Goal: Contribute content

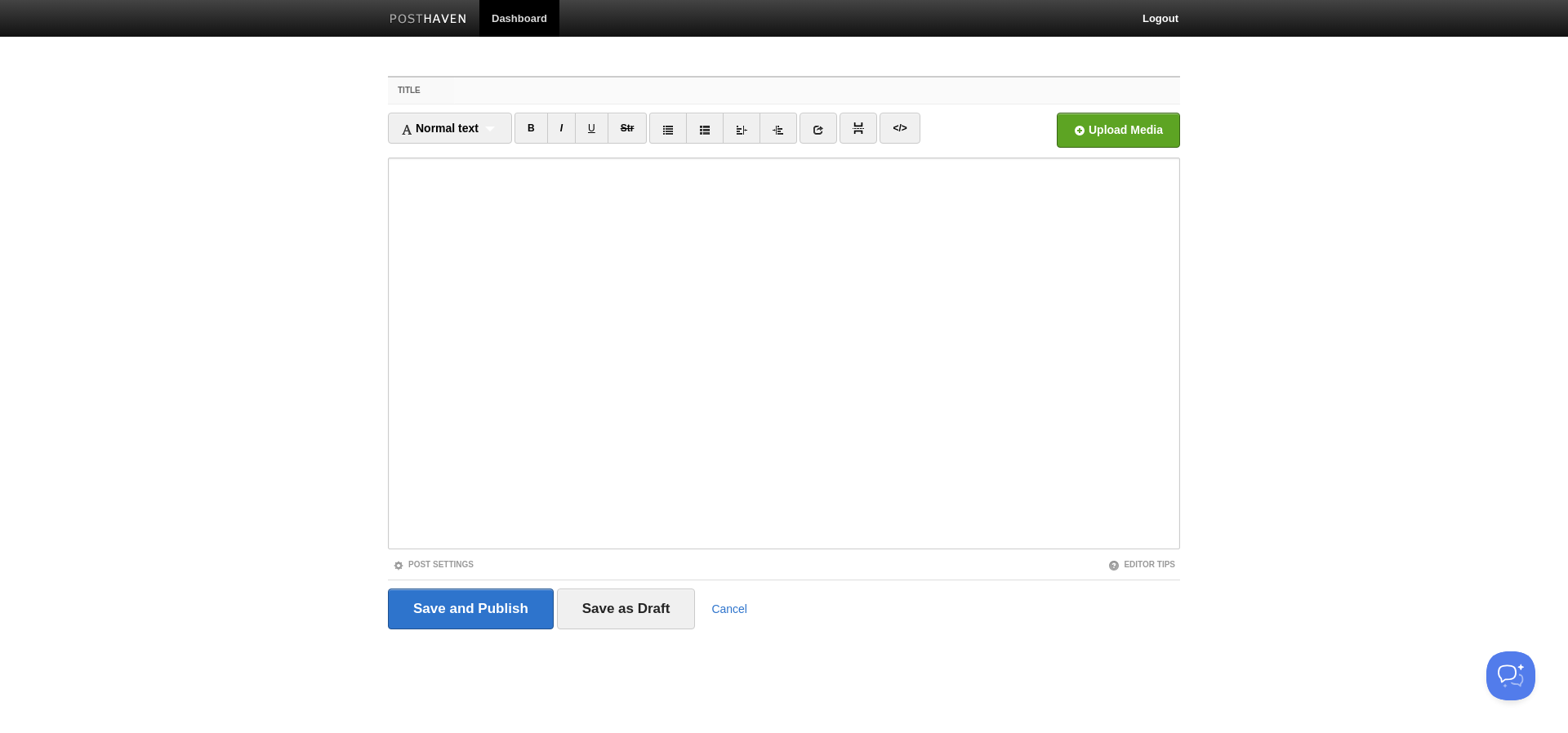
click at [485, 95] on input "Title" at bounding box center [816, 90] width 726 height 26
paste input "Hva er bedre produkter og bedre produktledelse?"
type input "Hva er bedre produkter og bedre produktledelse?"
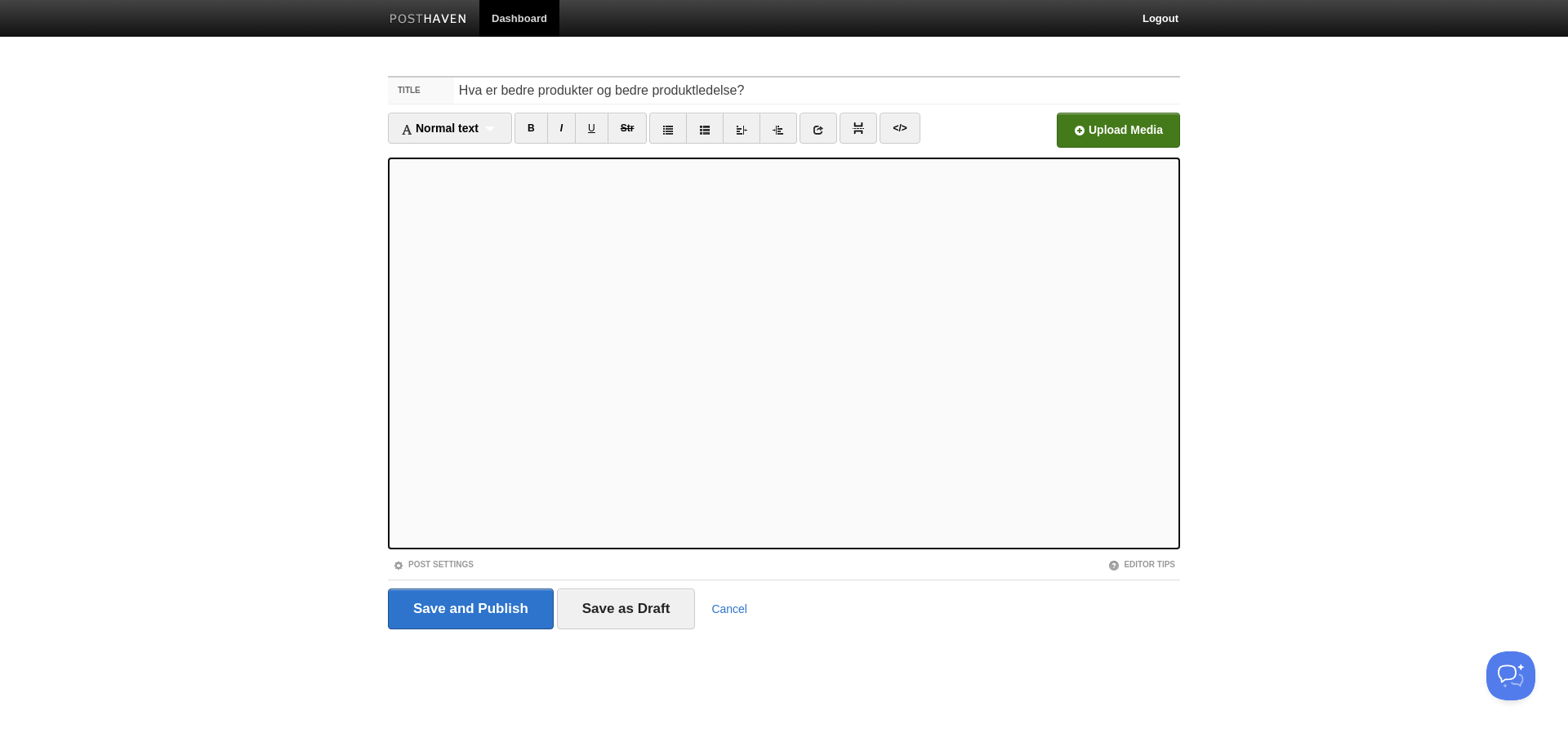
click at [1110, 140] on input "file" at bounding box center [626, 135] width 1236 height 84
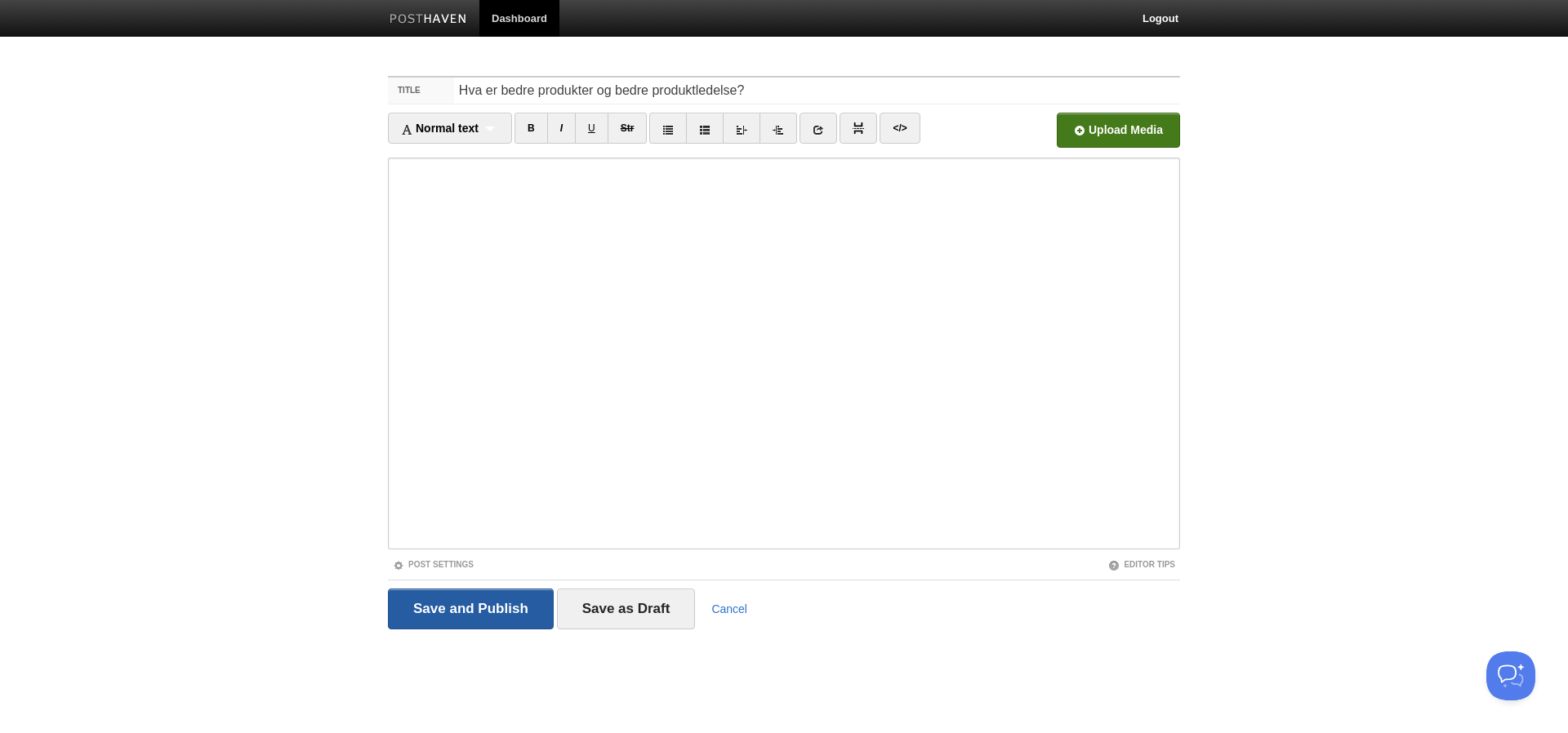
click at [463, 614] on input "Save and Publish" at bounding box center [470, 609] width 165 height 41
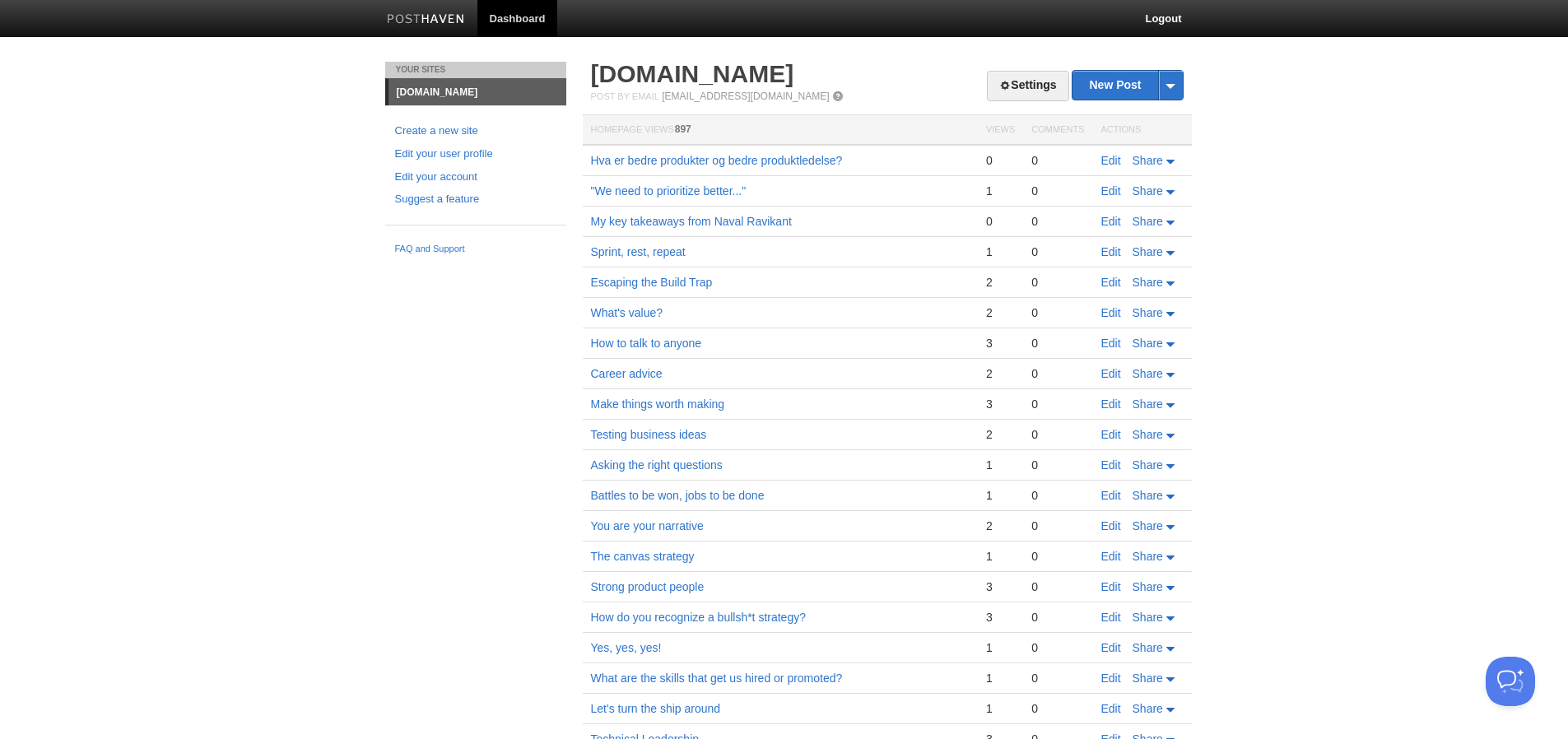
click at [435, 18] on img at bounding box center [426, 20] width 78 height 12
click at [653, 69] on link "[DOMAIN_NAME]" at bounding box center [693, 73] width 203 height 27
